Goal: Find specific page/section

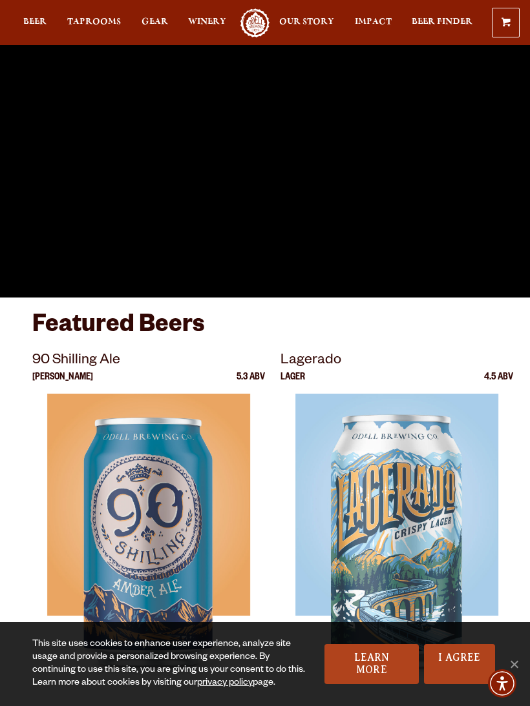
click at [82, 15] on link "Taprooms" at bounding box center [94, 22] width 54 height 29
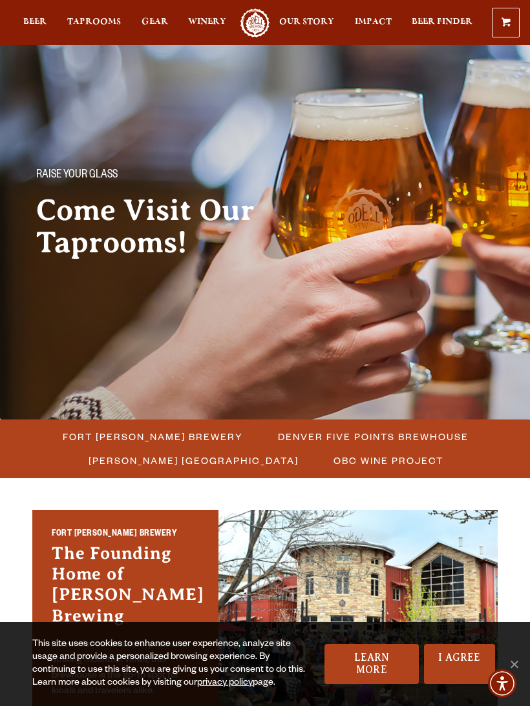
click at [202, 438] on span "Fort [PERSON_NAME] Brewery" at bounding box center [153, 436] width 180 height 19
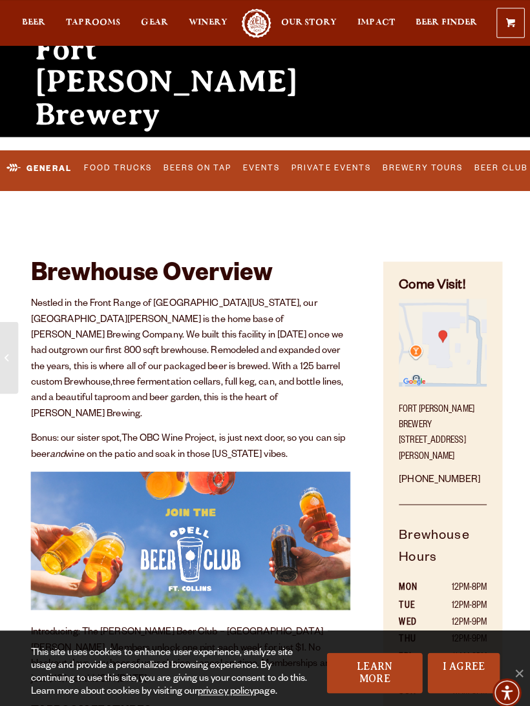
scroll to position [162, 0]
click at [137, 168] on link "Food Trucks" at bounding box center [119, 167] width 76 height 27
click at [119, 173] on link "Food Trucks" at bounding box center [106, 167] width 99 height 30
click at [112, 170] on link "Food Trucks" at bounding box center [106, 167] width 99 height 30
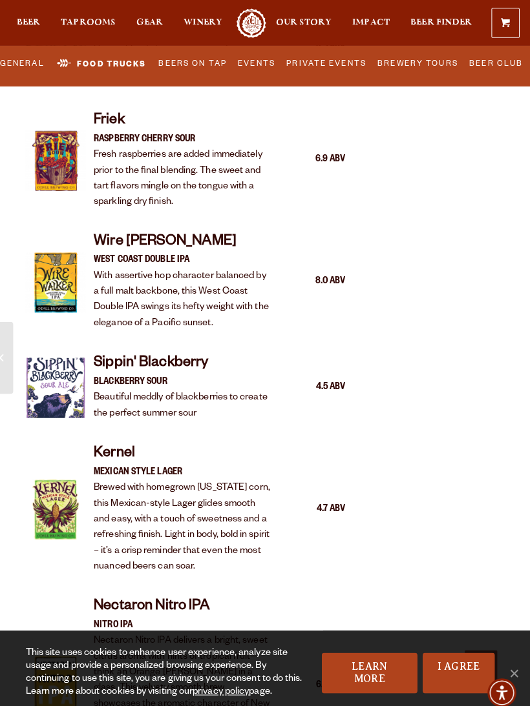
scroll to position [2083, 0]
